Goal: Task Accomplishment & Management: Use online tool/utility

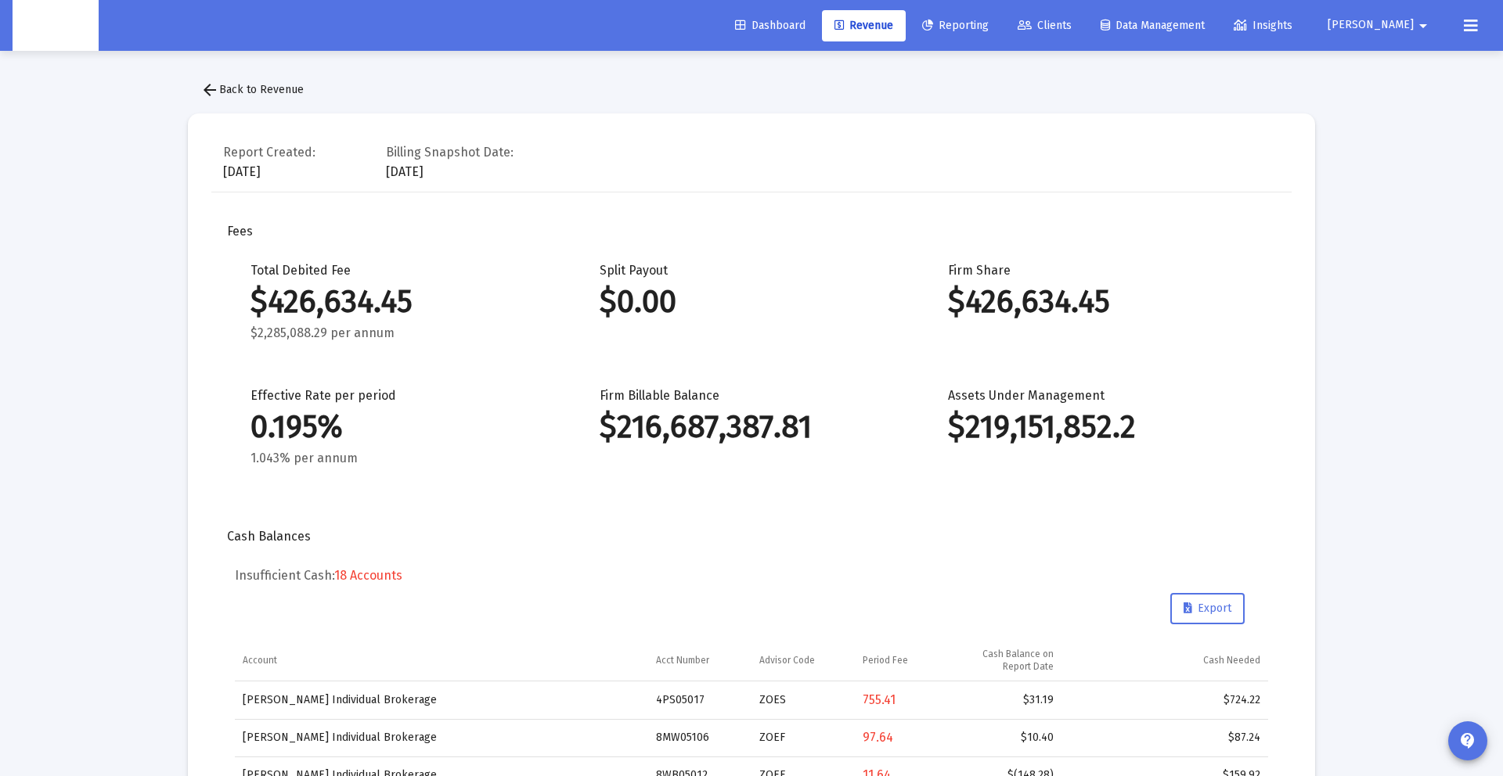
scroll to position [1814, 0]
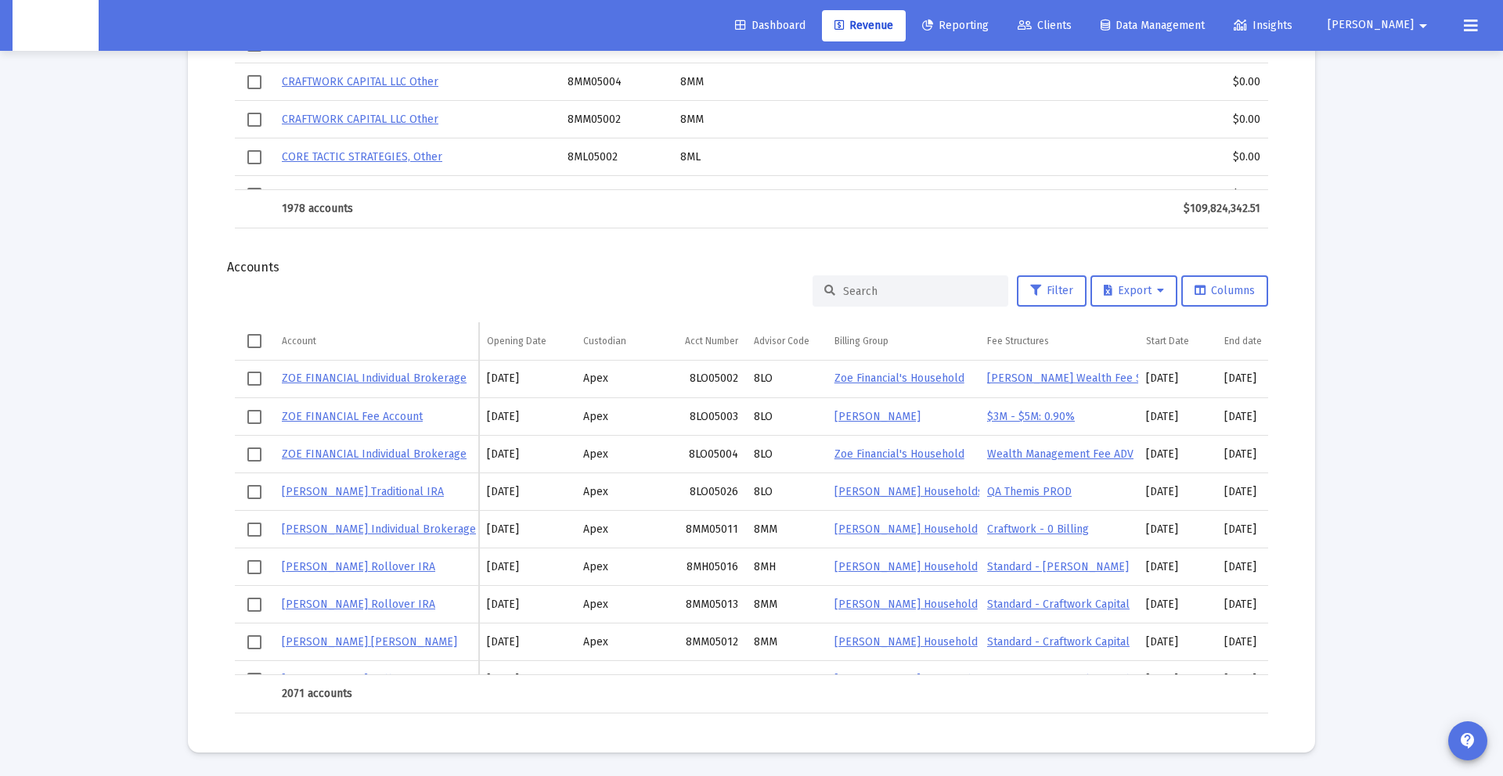
click at [1406, 24] on span "[PERSON_NAME]" at bounding box center [1370, 25] width 86 height 13
click at [902, 28] on div at bounding box center [751, 388] width 1503 height 776
click at [893, 27] on span "Revenue" at bounding box center [863, 25] width 59 height 13
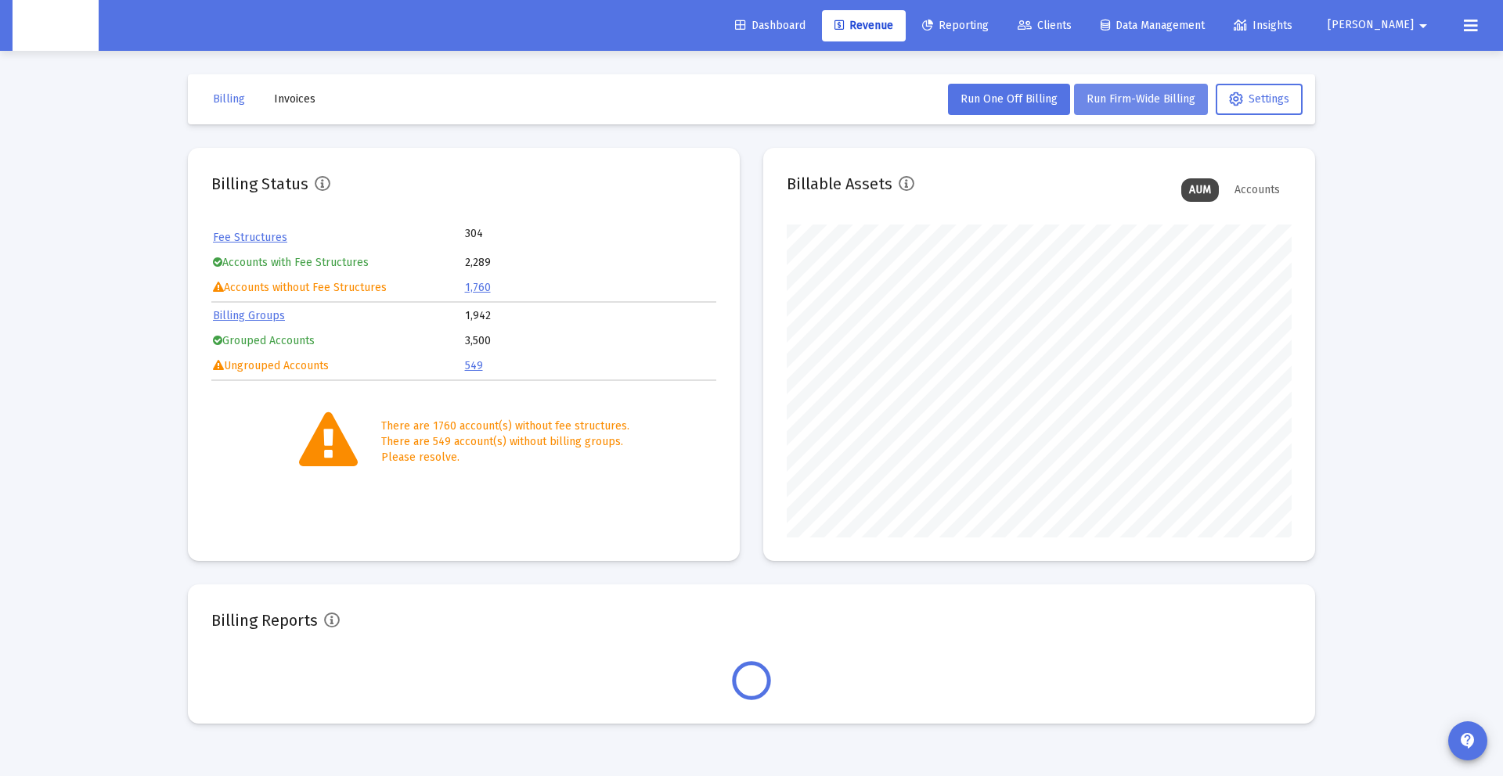
scroll to position [313, 505]
click at [1111, 99] on span "Run Firm-Wide Billing" at bounding box center [1140, 98] width 109 height 13
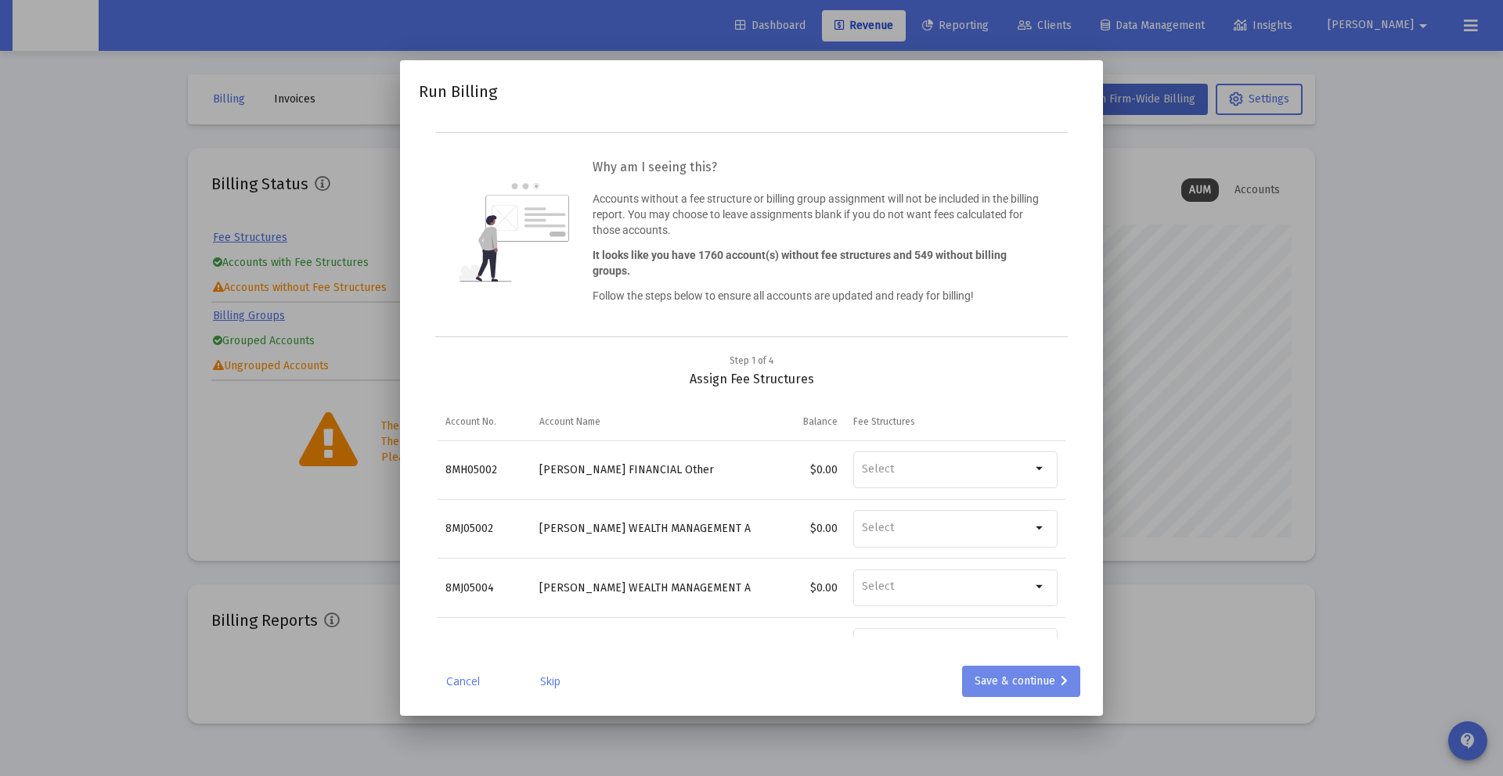
drag, startPoint x: 1000, startPoint y: 714, endPoint x: 985, endPoint y: 692, distance: 26.5
click at [999, 713] on mat-dialog-container "Run Billing Why am I seeing this? Accounts without a fee structure or billing g…" at bounding box center [751, 388] width 703 height 656
click at [985, 692] on div "Save & continue" at bounding box center [1020, 681] width 93 height 31
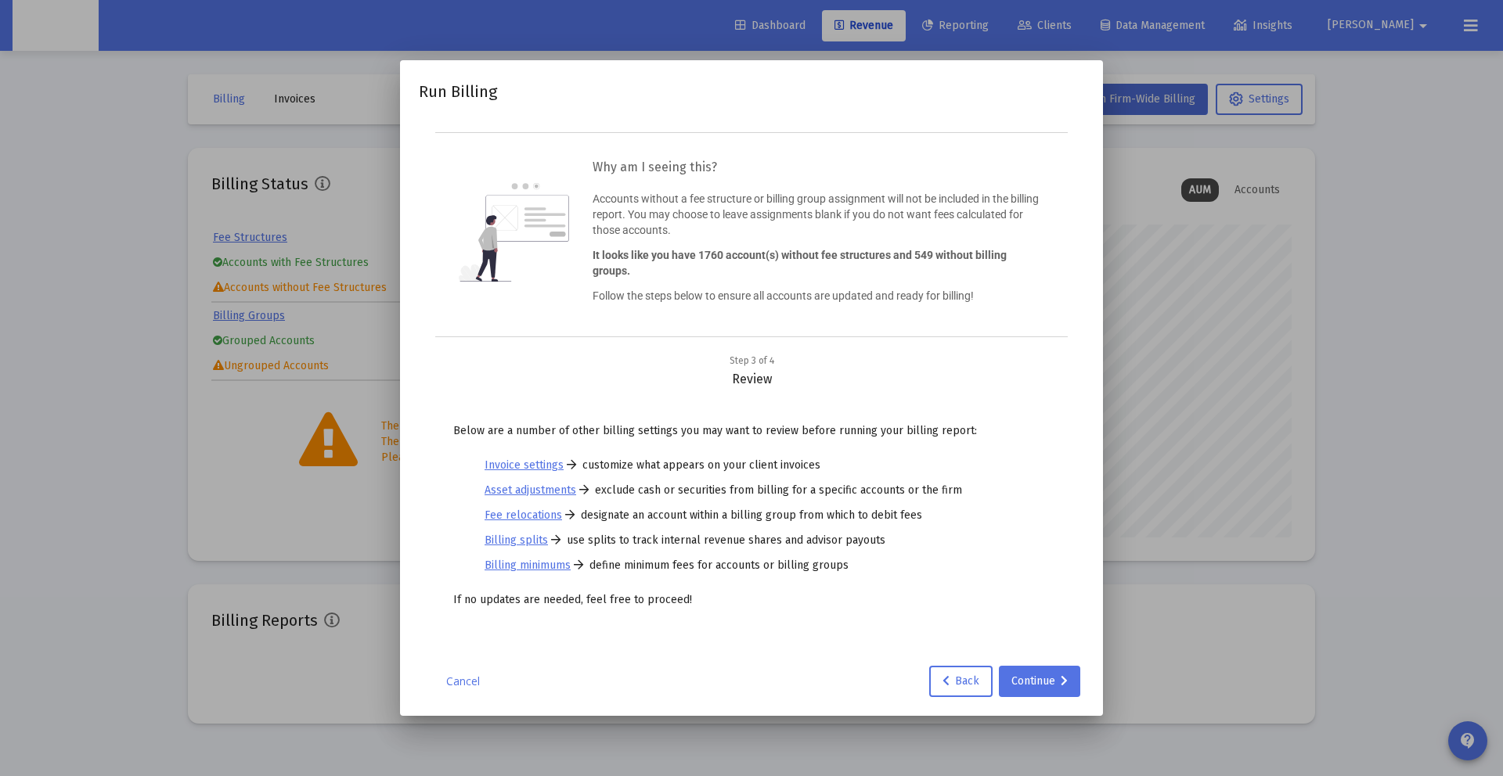
click at [1233, 124] on div at bounding box center [751, 388] width 1503 height 776
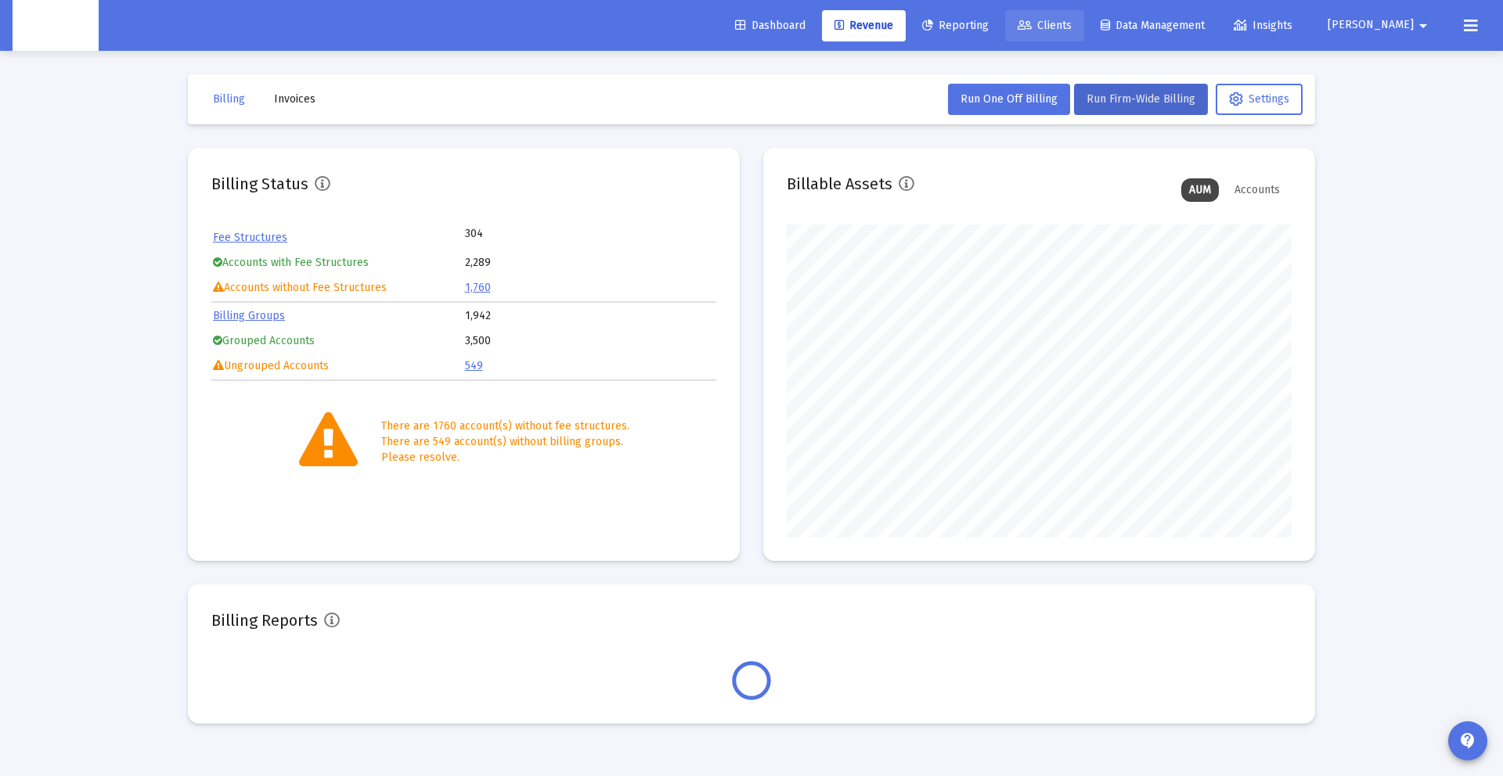
click at [1071, 29] on span "Clients" at bounding box center [1044, 25] width 54 height 13
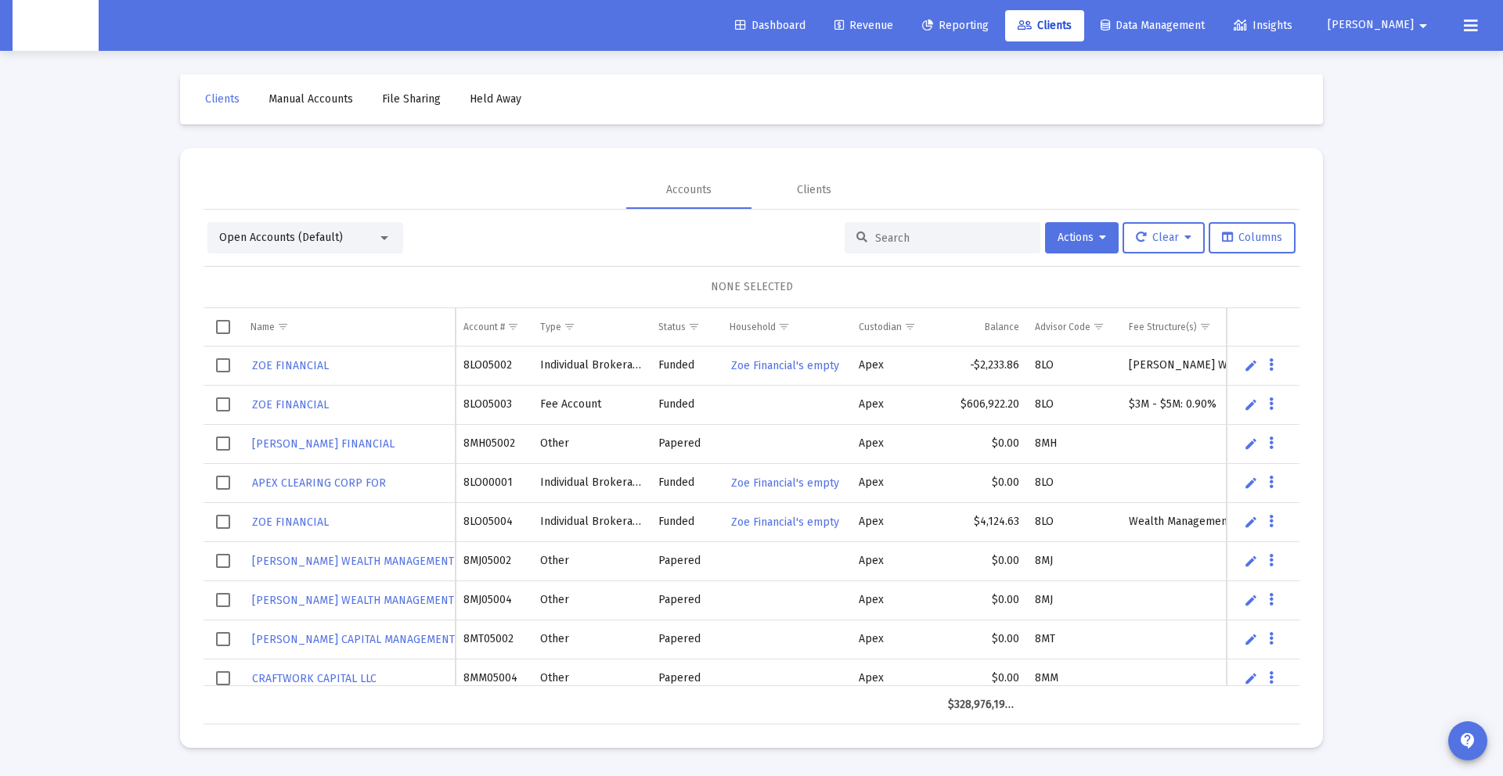
click at [862, 236] on div at bounding box center [942, 237] width 196 height 31
click at [875, 236] on input at bounding box center [951, 238] width 153 height 13
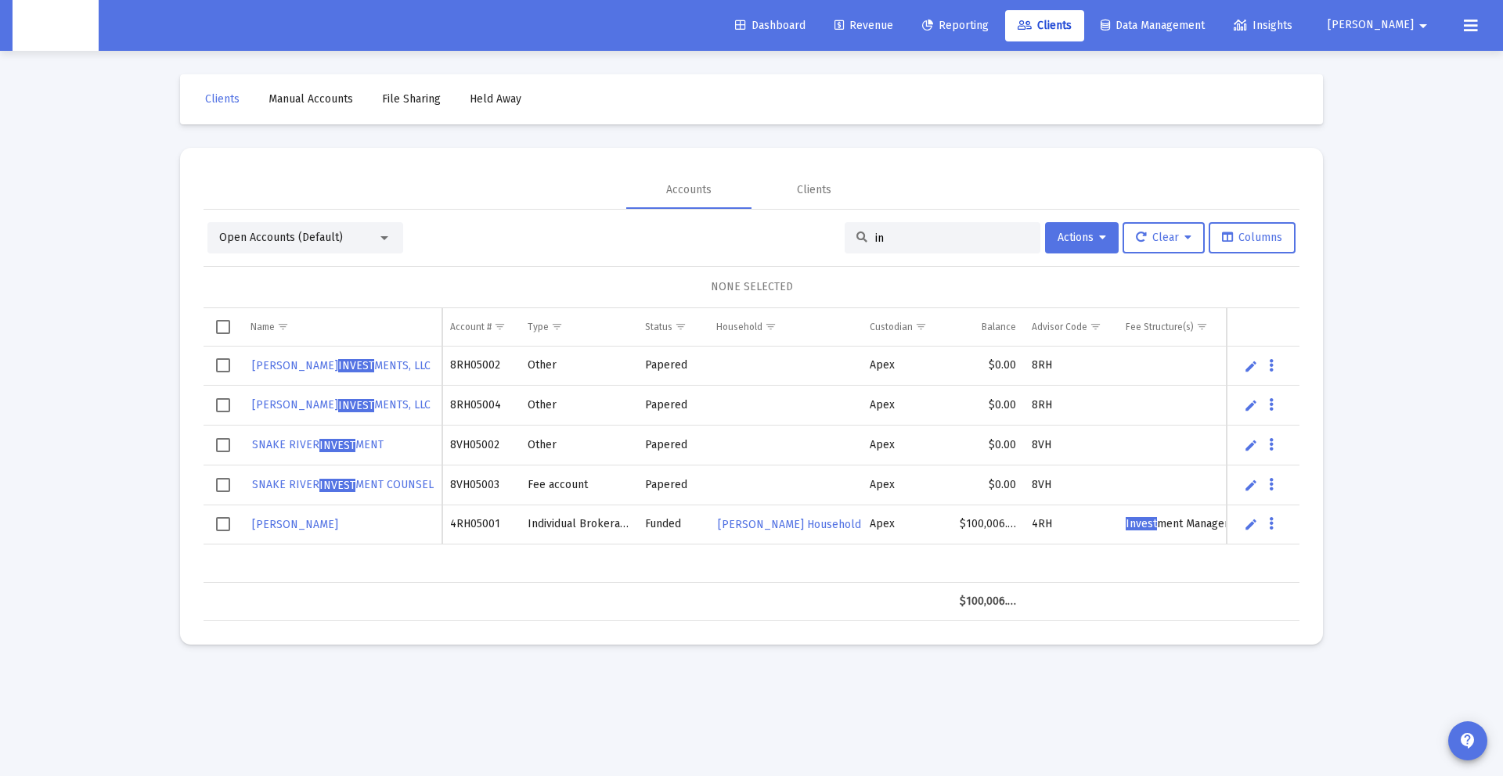
type input "i"
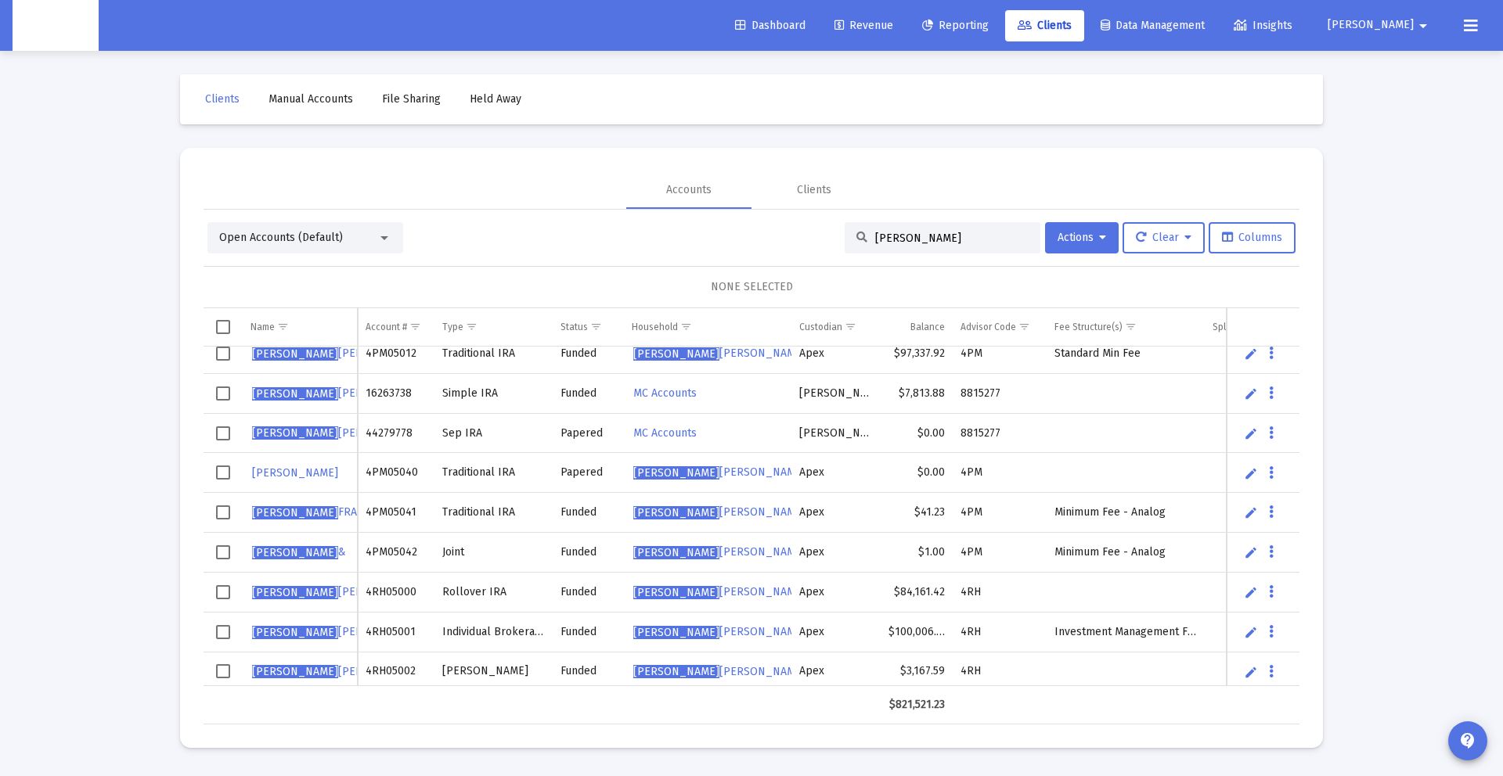
click at [1080, 623] on td "Investment Management Fee" at bounding box center [1125, 632] width 158 height 40
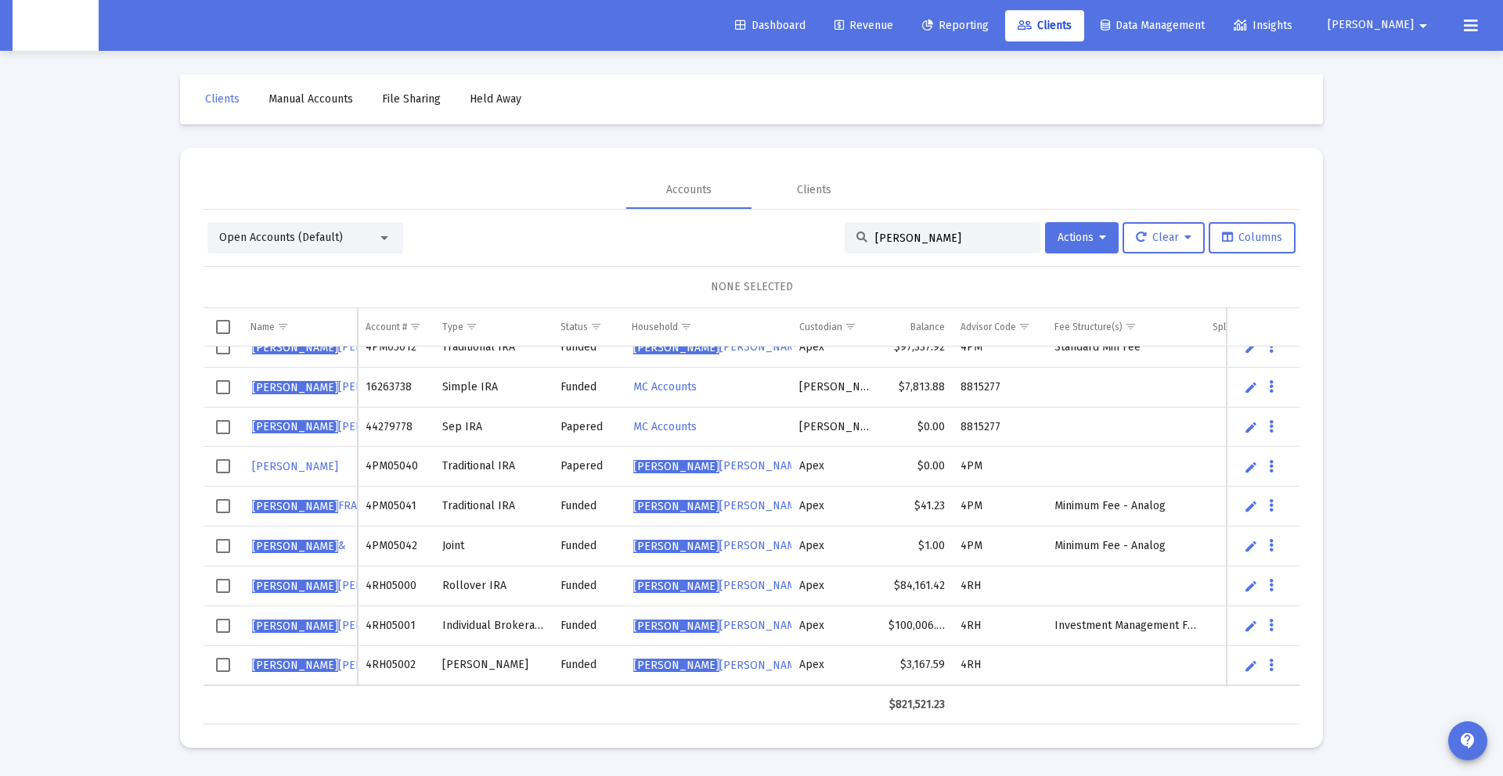
click at [951, 247] on div "[PERSON_NAME]" at bounding box center [942, 237] width 196 height 31
click at [953, 236] on input "[PERSON_NAME]" at bounding box center [951, 238] width 153 height 13
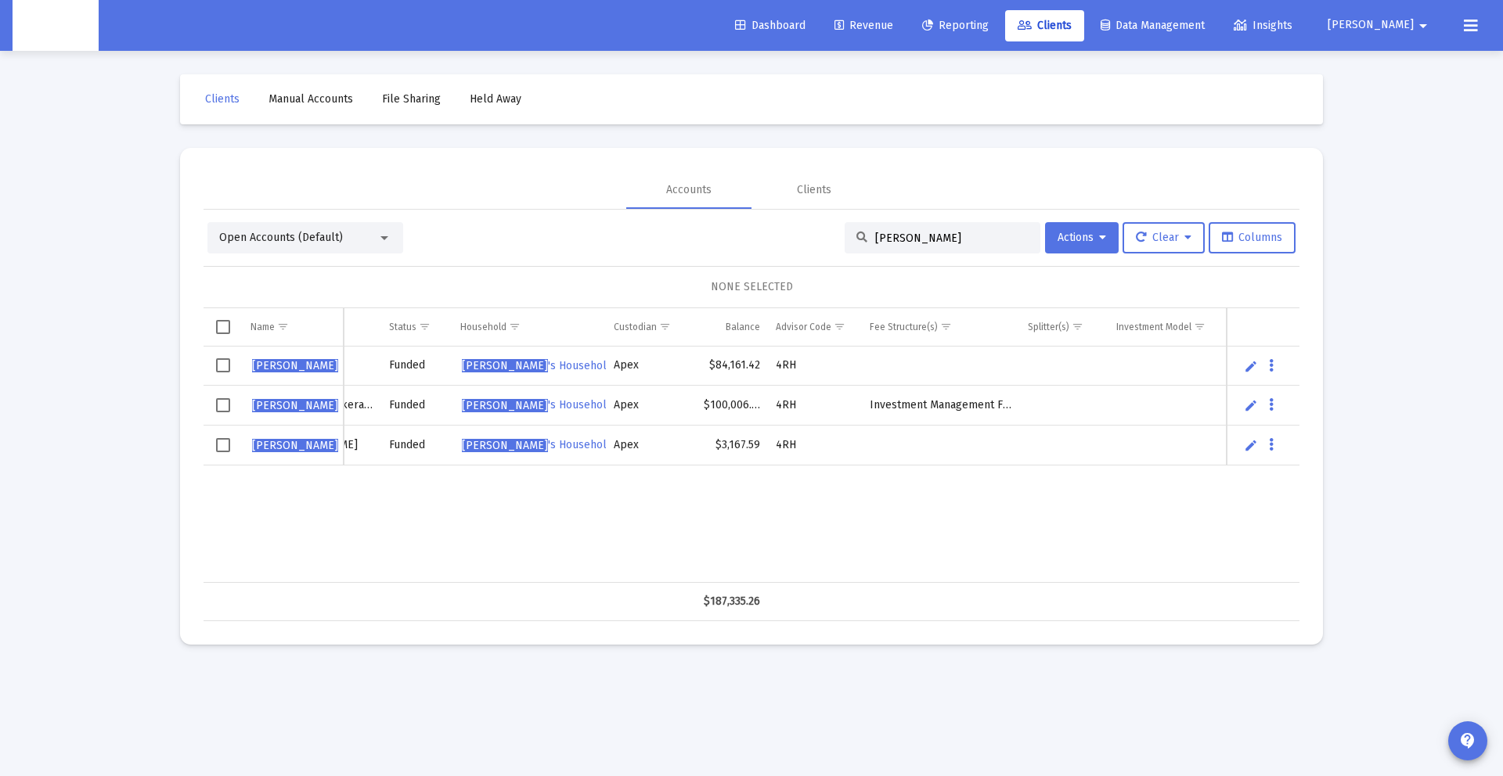
type input "[PERSON_NAME]"
click at [1253, 405] on link "Edit" at bounding box center [1251, 405] width 14 height 14
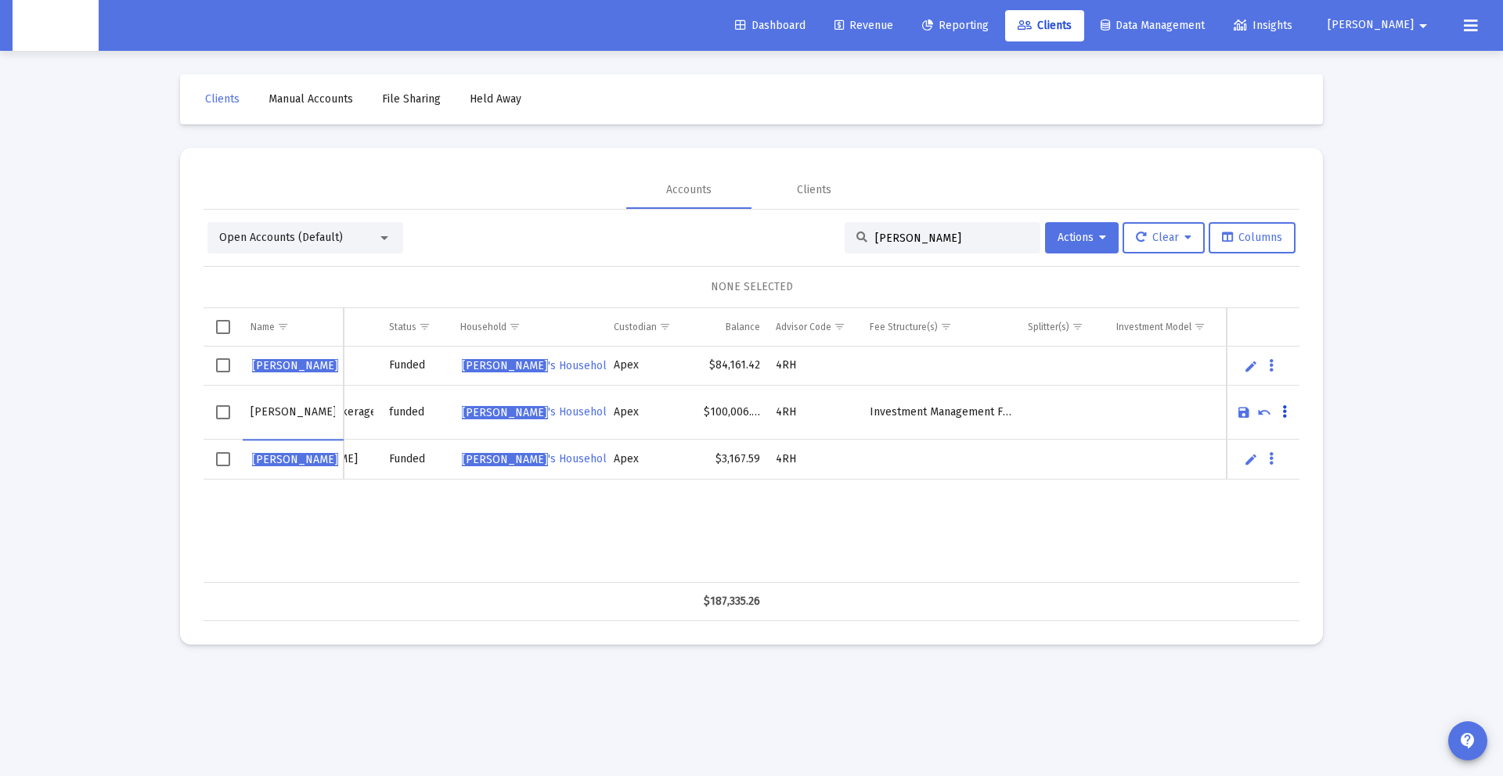
click at [1282, 408] on icon "Data grid" at bounding box center [1284, 412] width 5 height 19
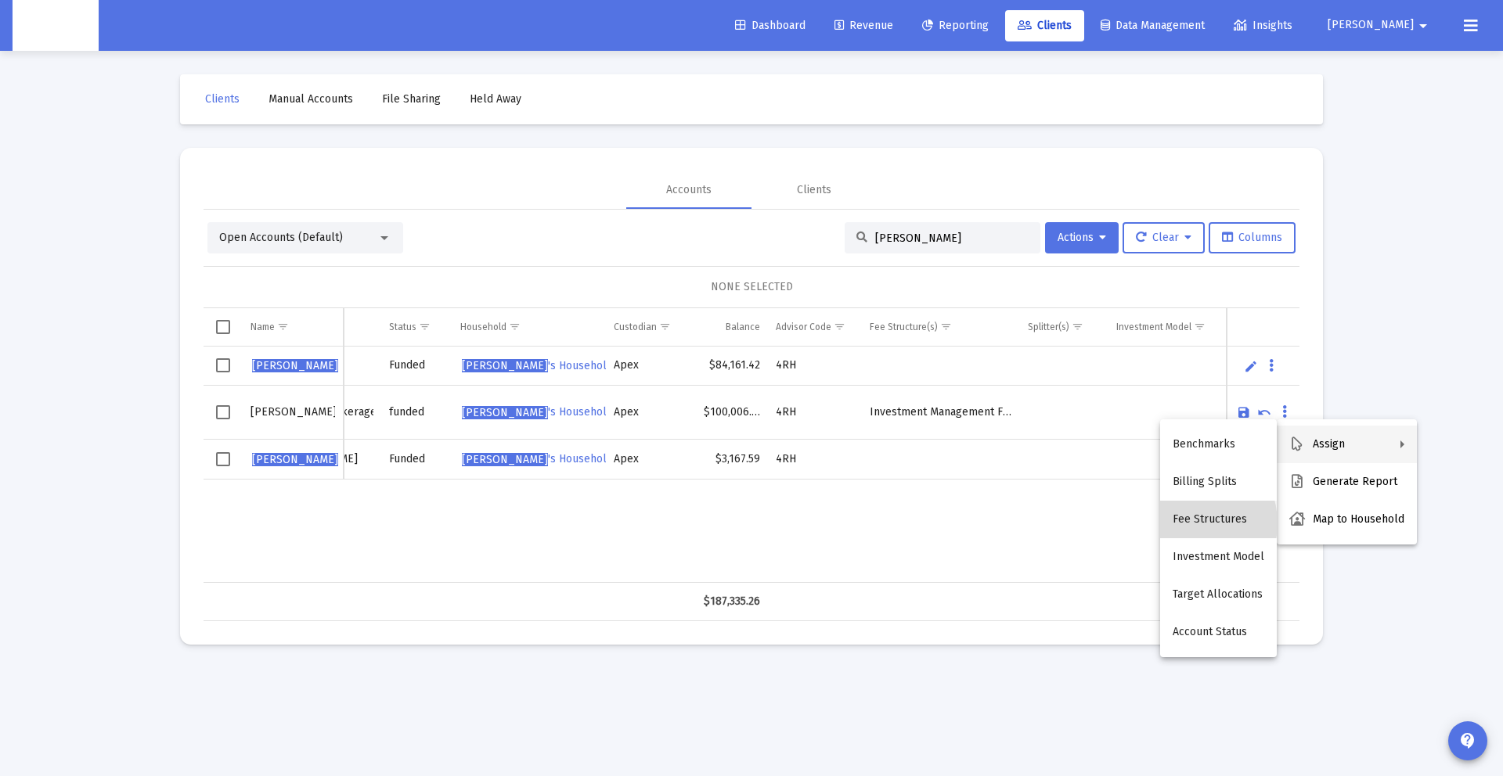
click at [1186, 524] on button "Fee Structures" at bounding box center [1218, 520] width 117 height 38
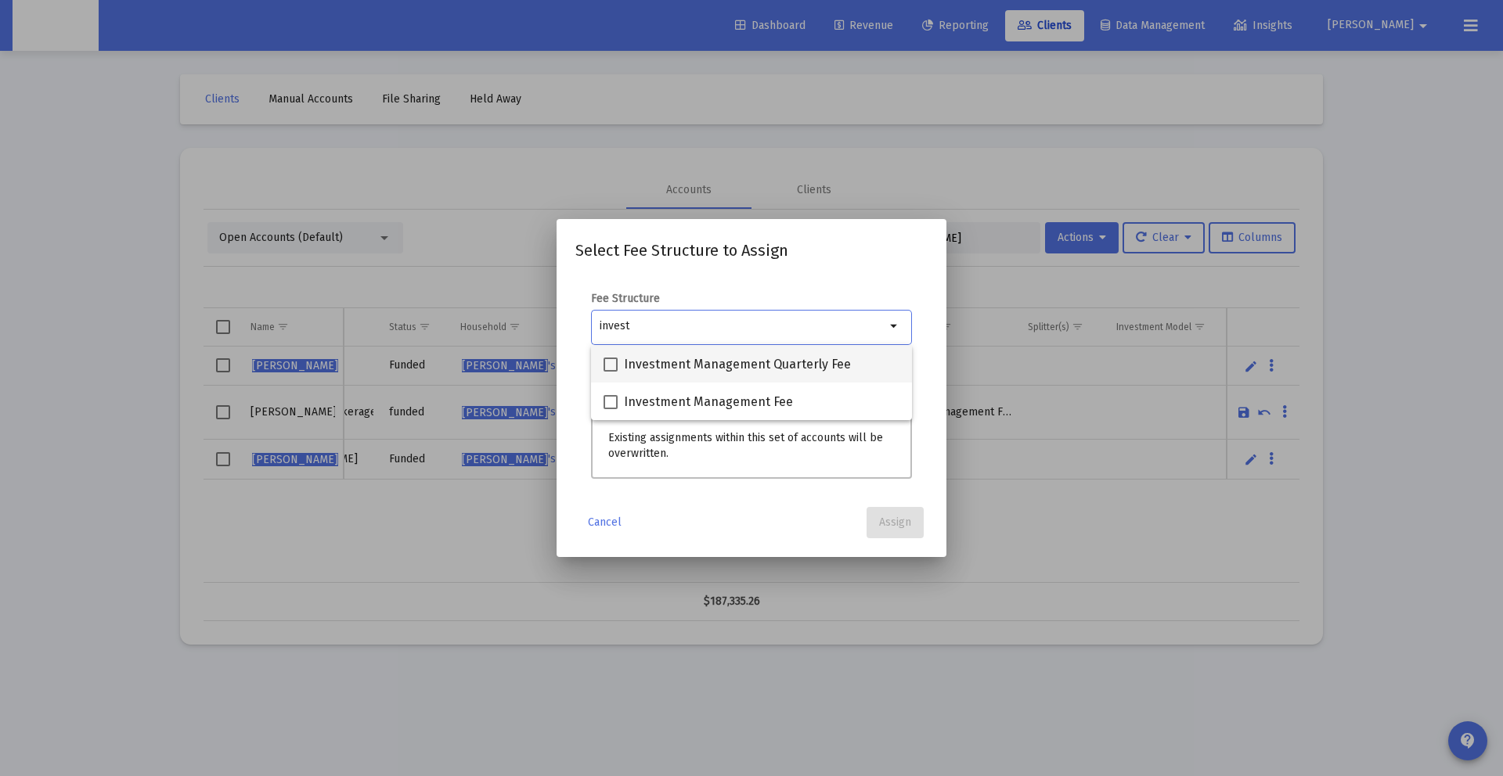
type input "invest"
click at [788, 367] on span "Investment Management Quarterly Fee" at bounding box center [737, 364] width 227 height 19
click at [610, 372] on input "Investment Management Quarterly Fee" at bounding box center [610, 372] width 1 height 1
checkbox input "true"
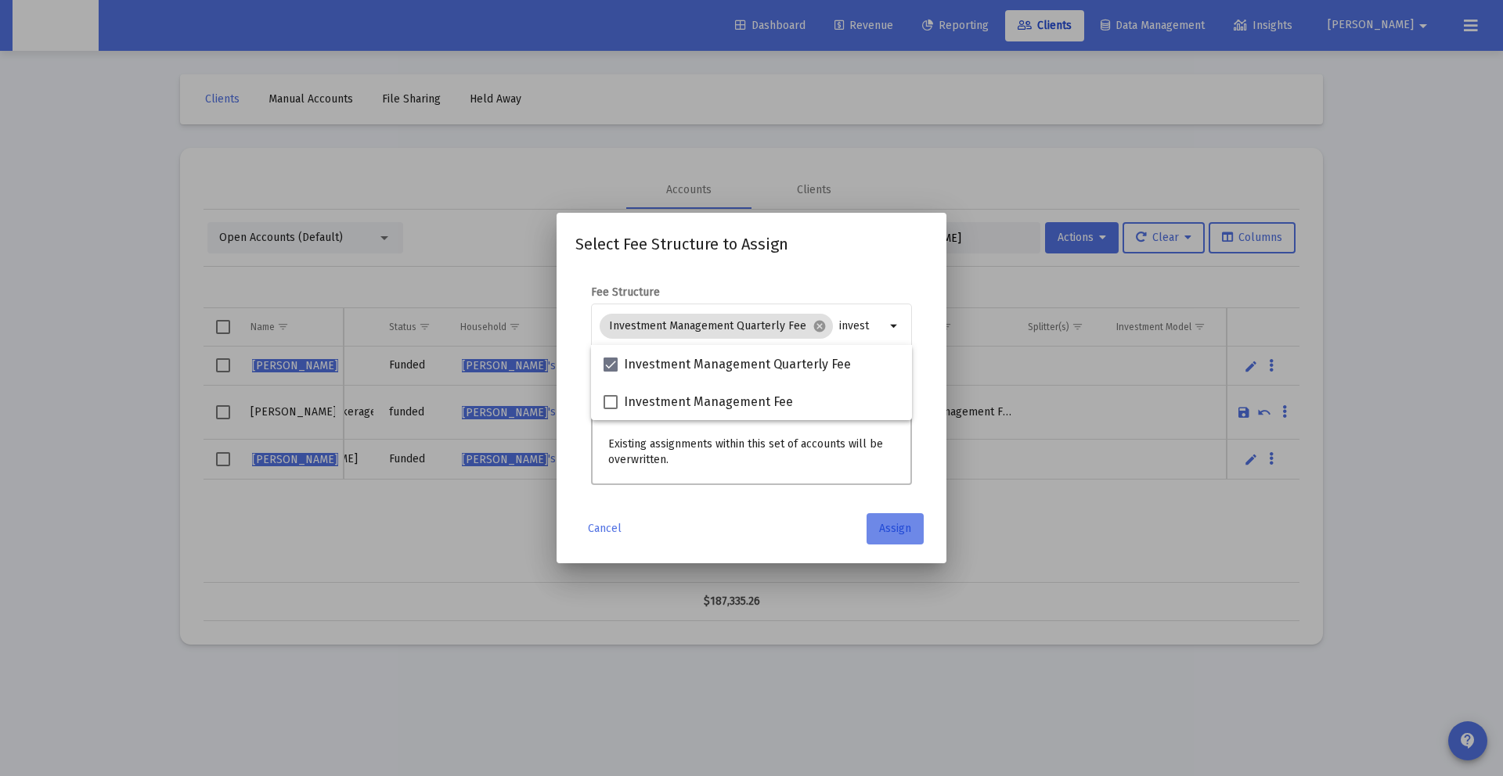
click at [898, 522] on span "Assign" at bounding box center [895, 528] width 32 height 13
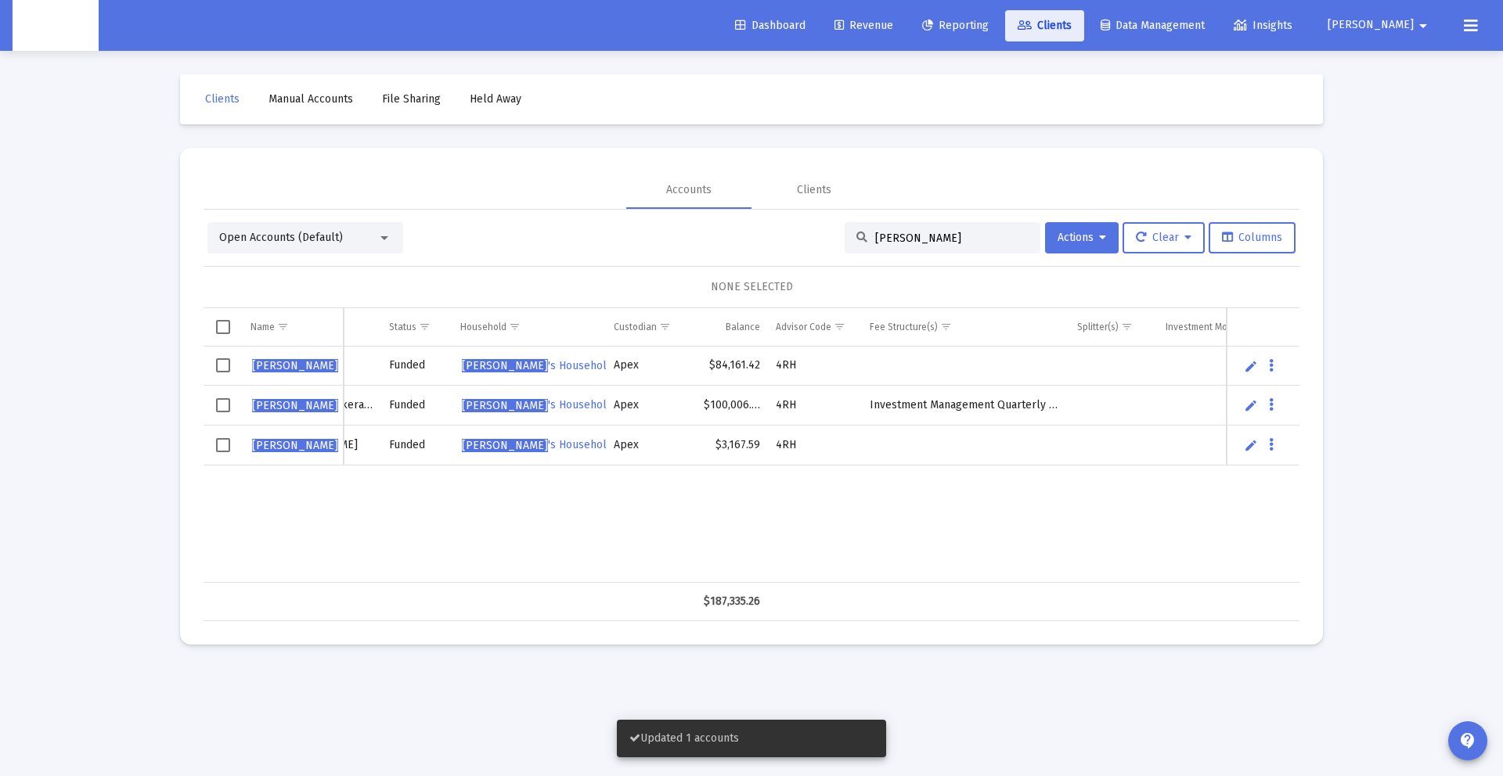
click at [1071, 28] on span "Clients" at bounding box center [1044, 25] width 54 height 13
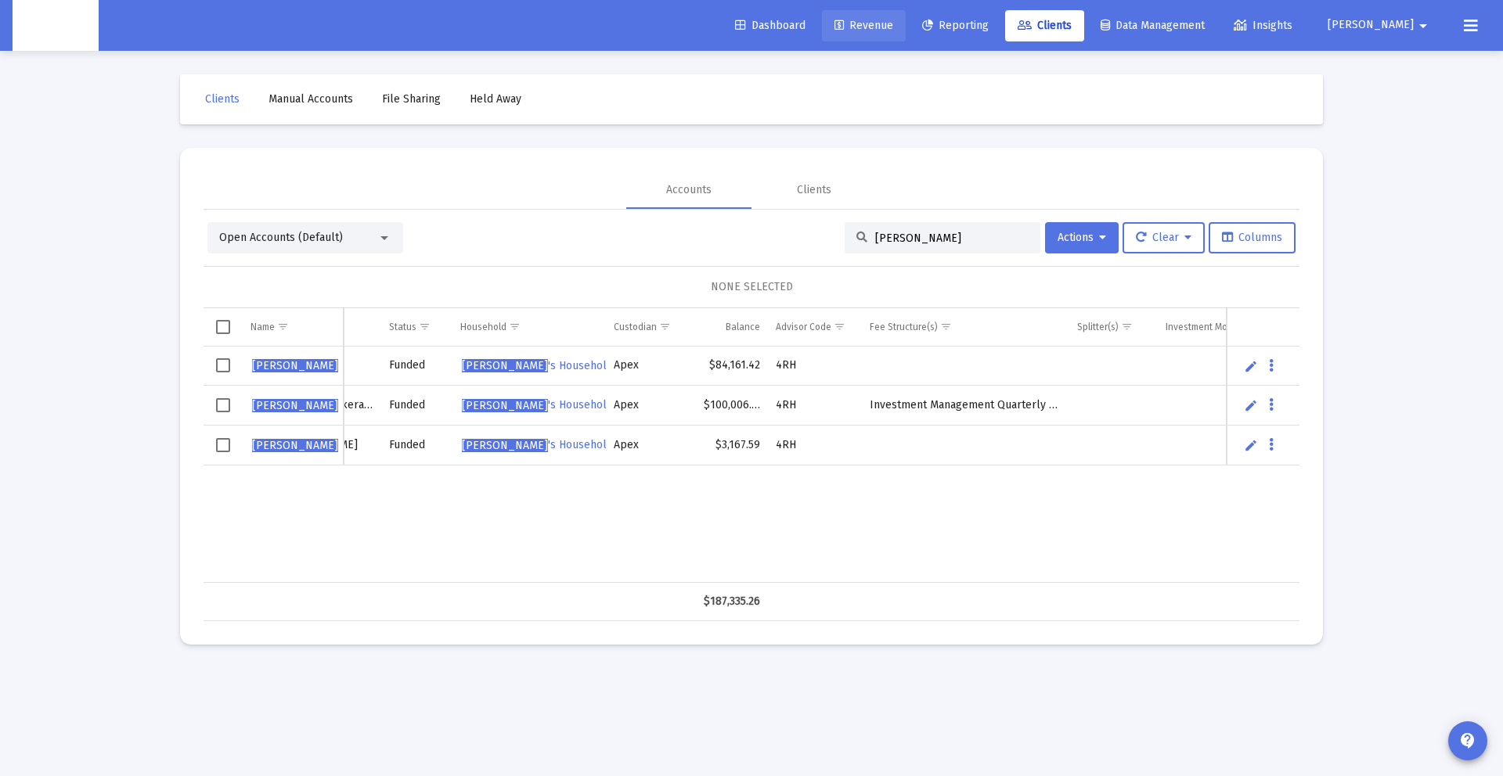
click at [905, 16] on link "Revenue" at bounding box center [864, 25] width 84 height 31
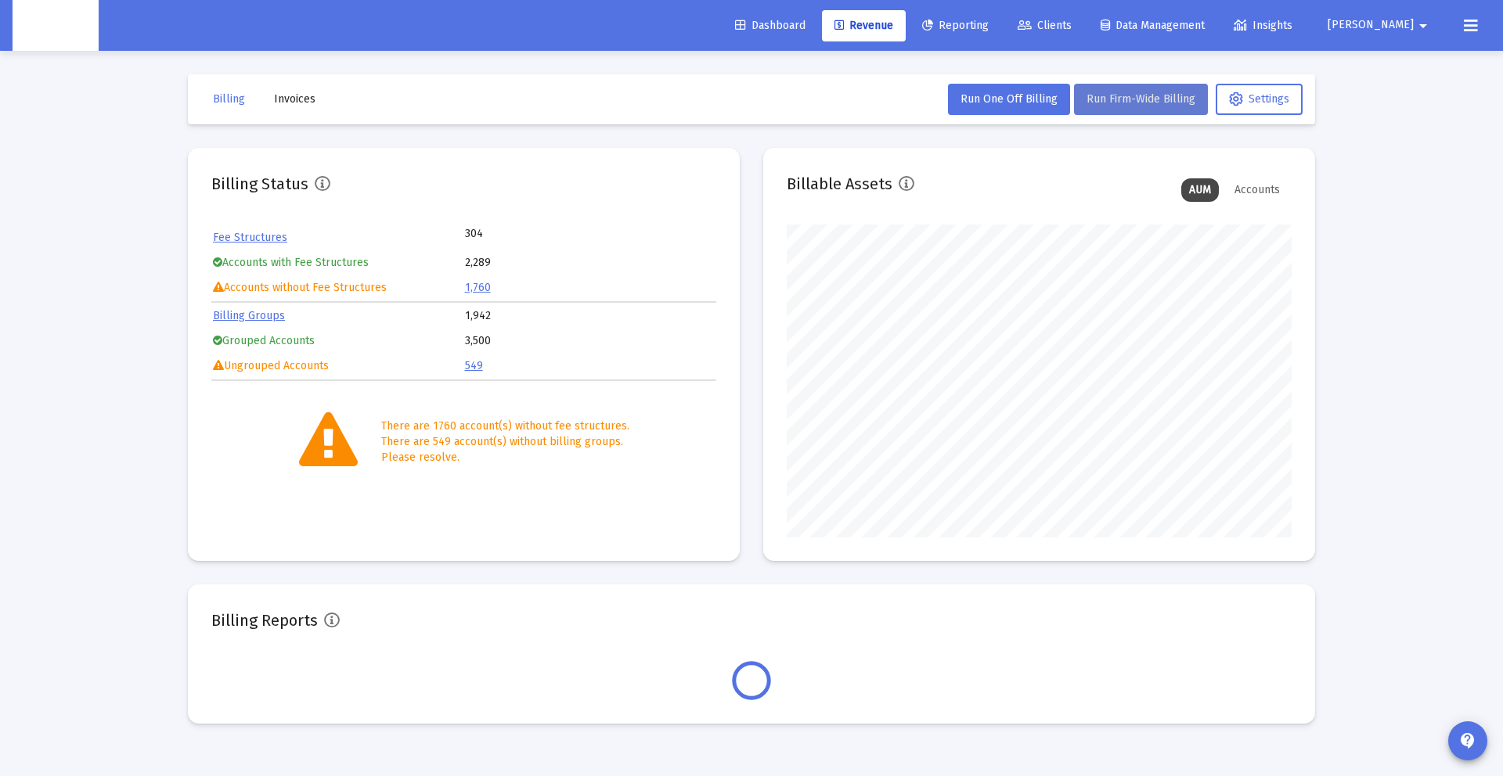
click at [1186, 110] on button "Run Firm-Wide Billing" at bounding box center [1141, 99] width 134 height 31
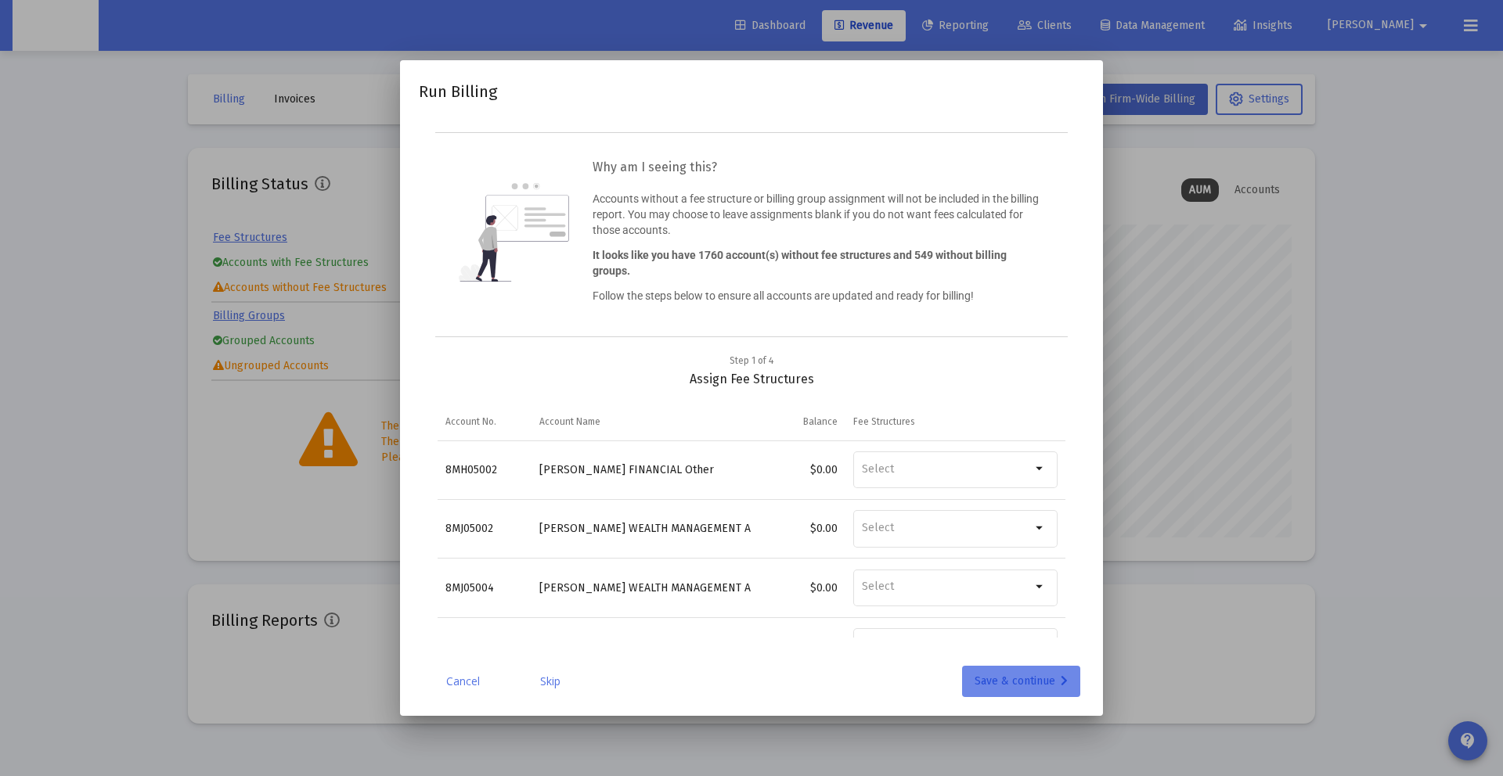
click at [1006, 689] on div "Save & continue" at bounding box center [1020, 681] width 93 height 31
click at [1026, 675] on div "Save & continue" at bounding box center [1020, 681] width 93 height 31
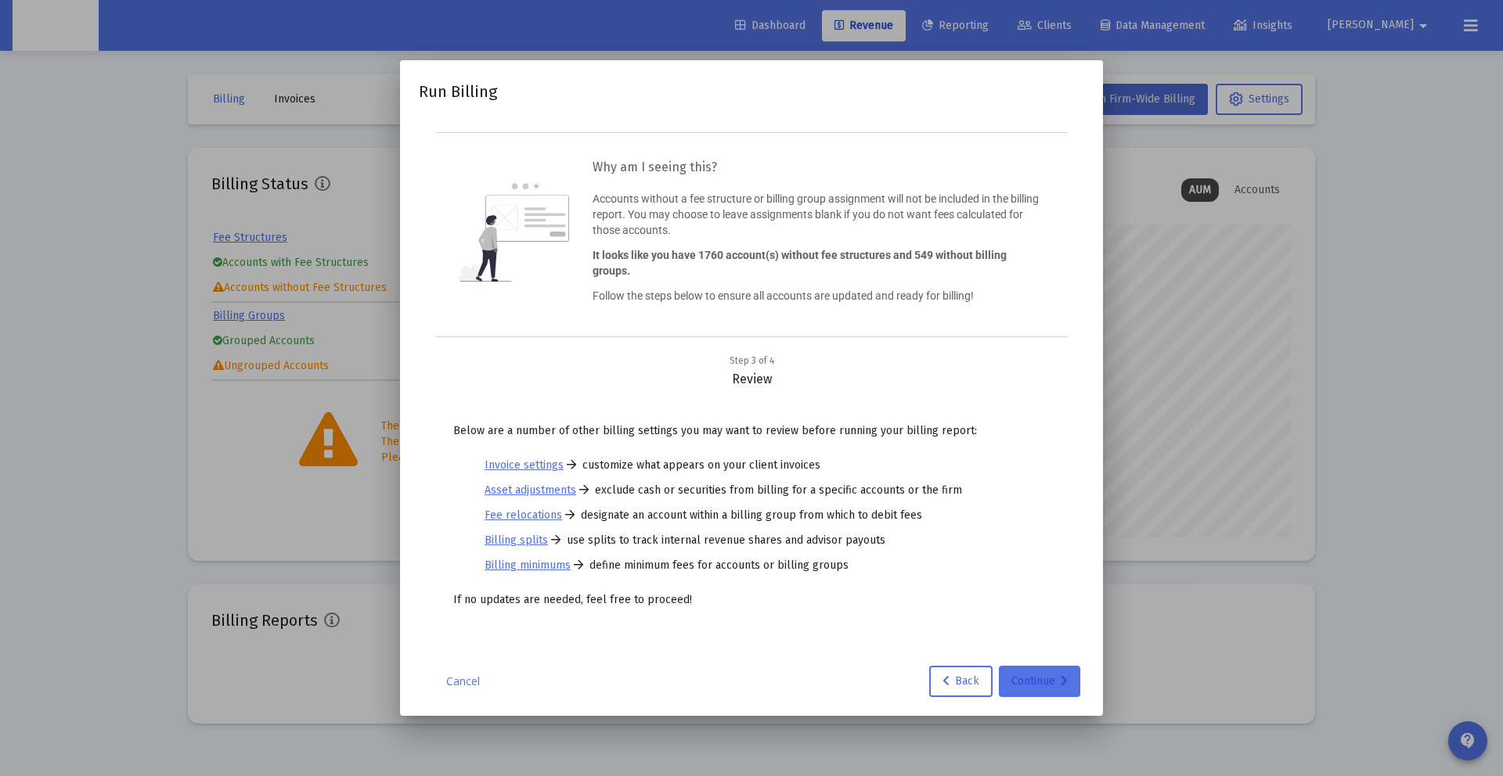
click at [1026, 675] on div "Continue" at bounding box center [1039, 681] width 56 height 31
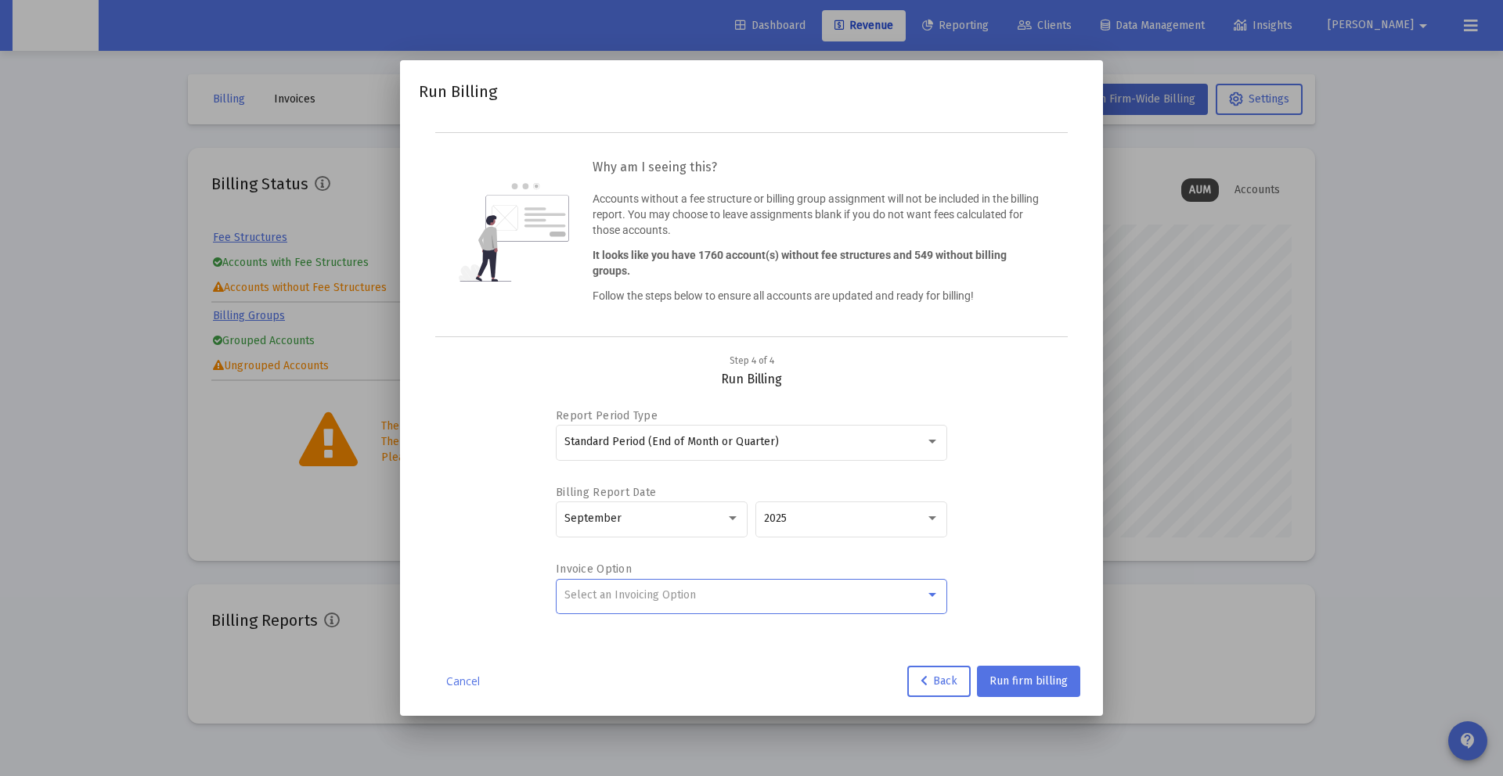
click at [642, 589] on span "Select an Invoicing Option" at bounding box center [629, 595] width 131 height 13
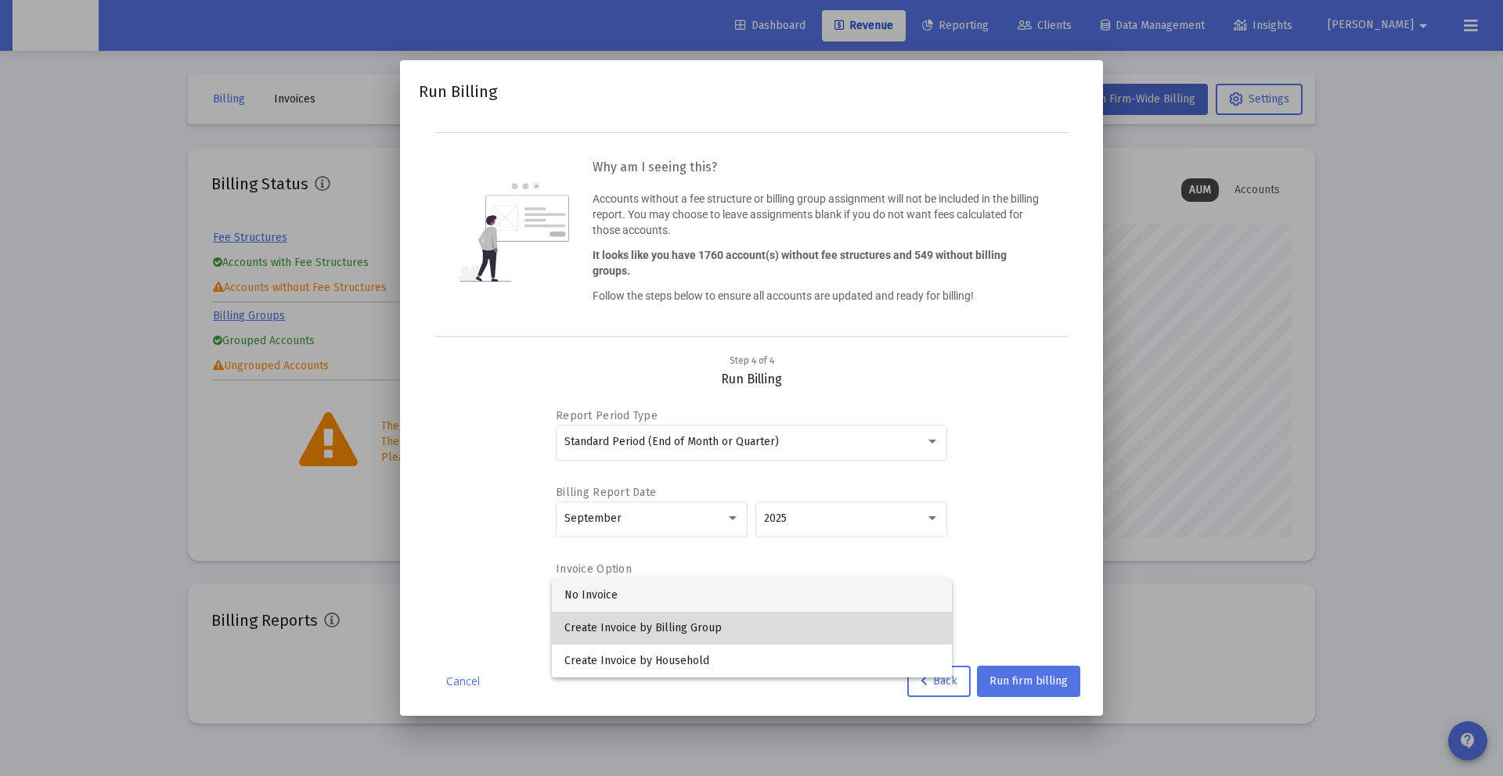
click at [662, 619] on span "Create Invoice by Billing Group" at bounding box center [751, 628] width 375 height 33
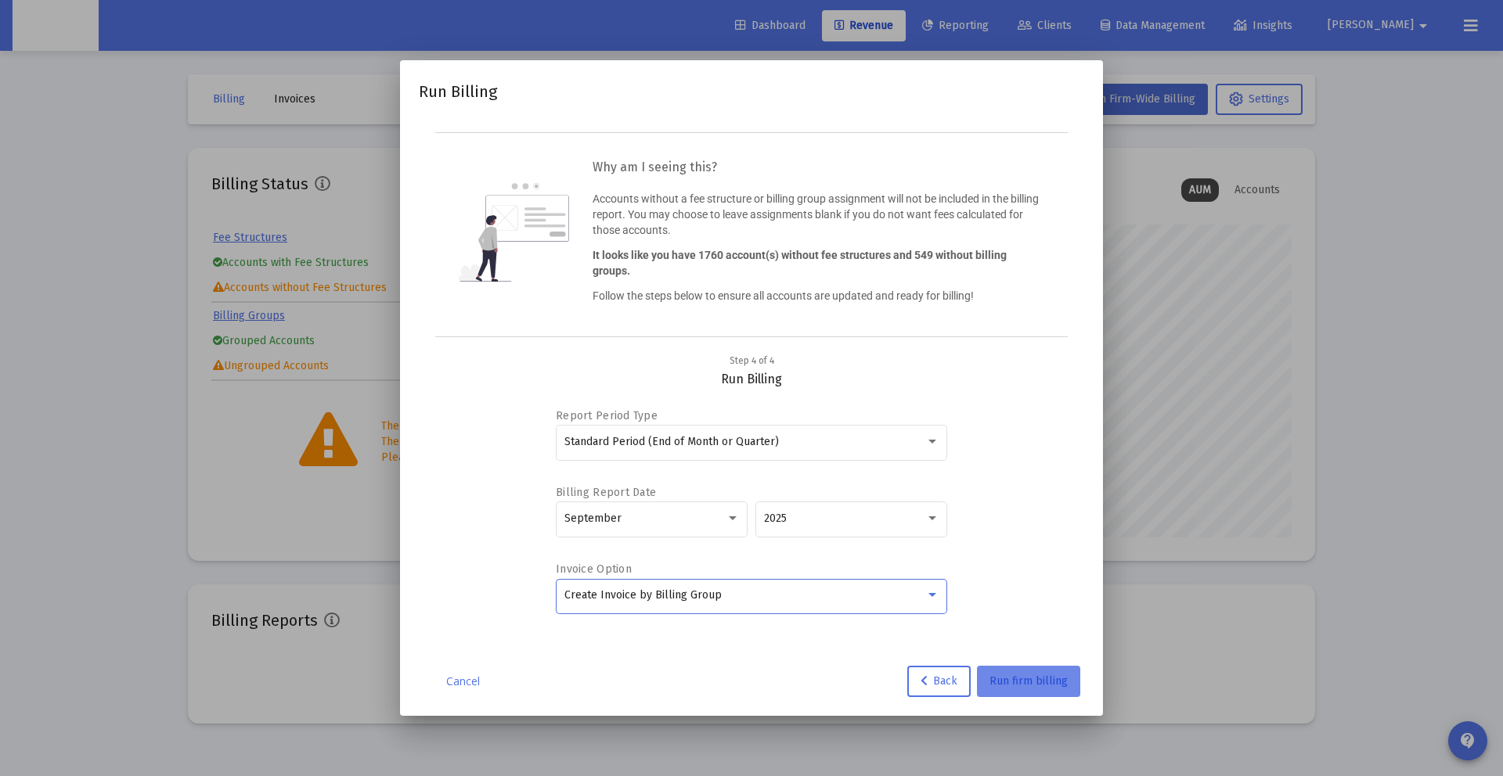
click at [999, 682] on span "Run firm billing" at bounding box center [1028, 681] width 78 height 13
